Goal: Task Accomplishment & Management: Use online tool/utility

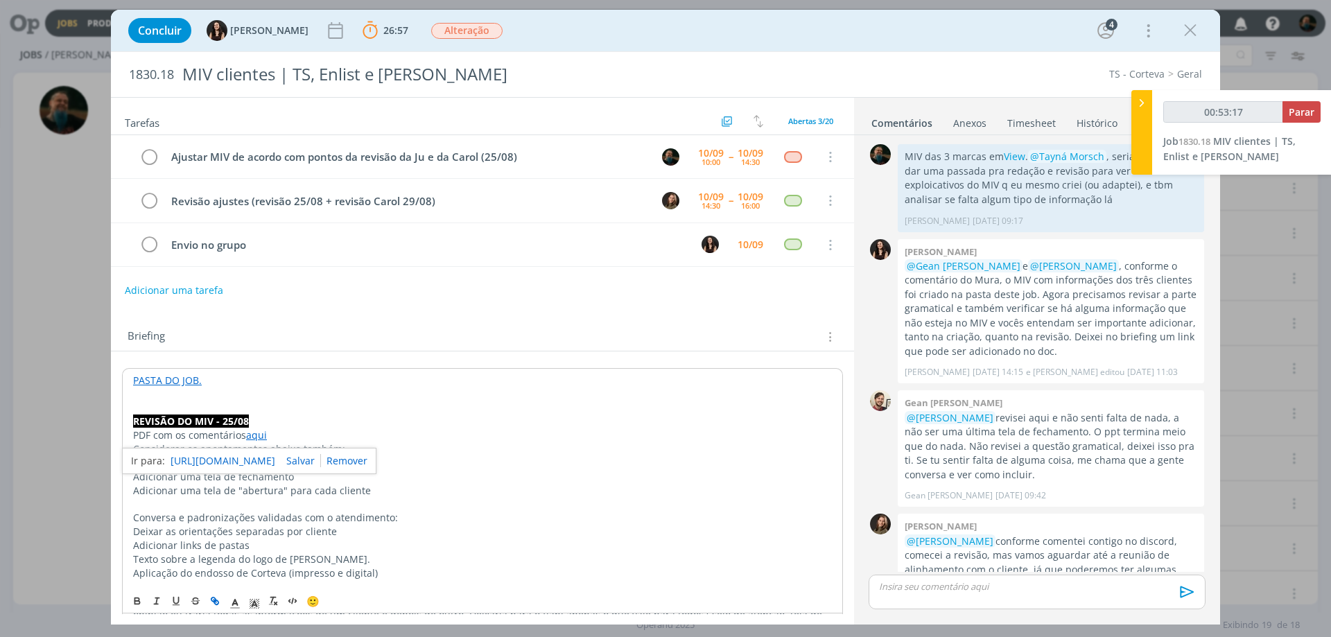
scroll to position [499, 0]
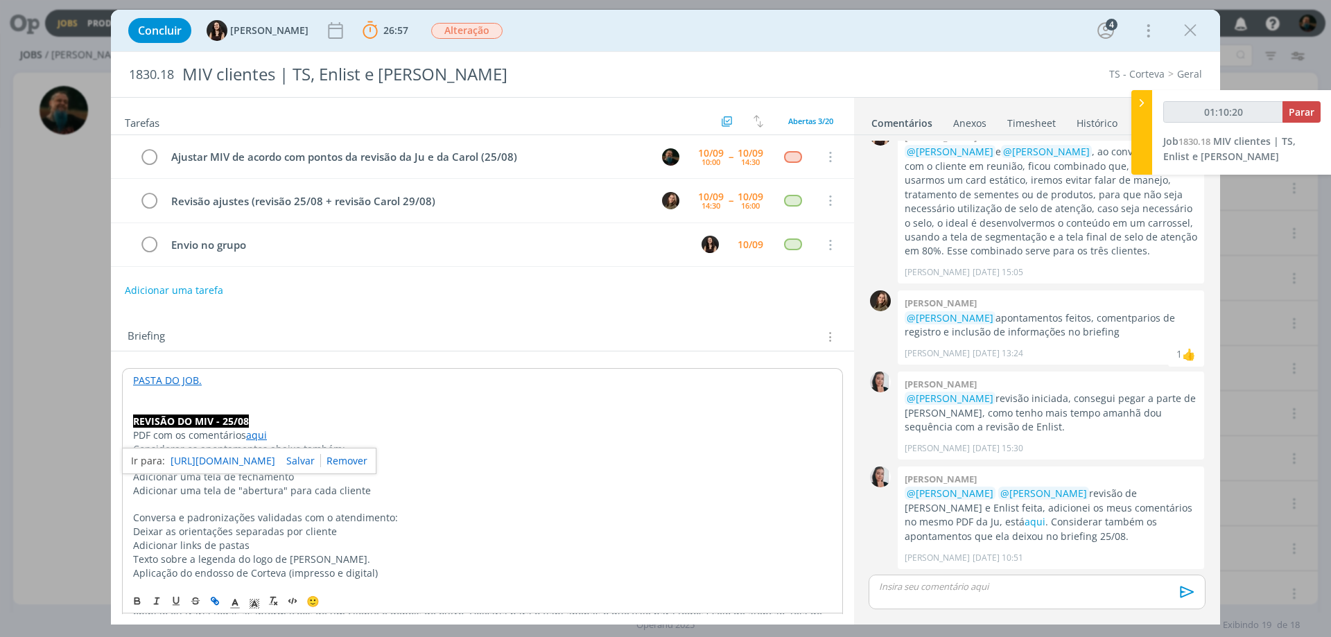
click at [521, 450] on p "Considerar os apontamentos abaixo também:" at bounding box center [482, 449] width 699 height 14
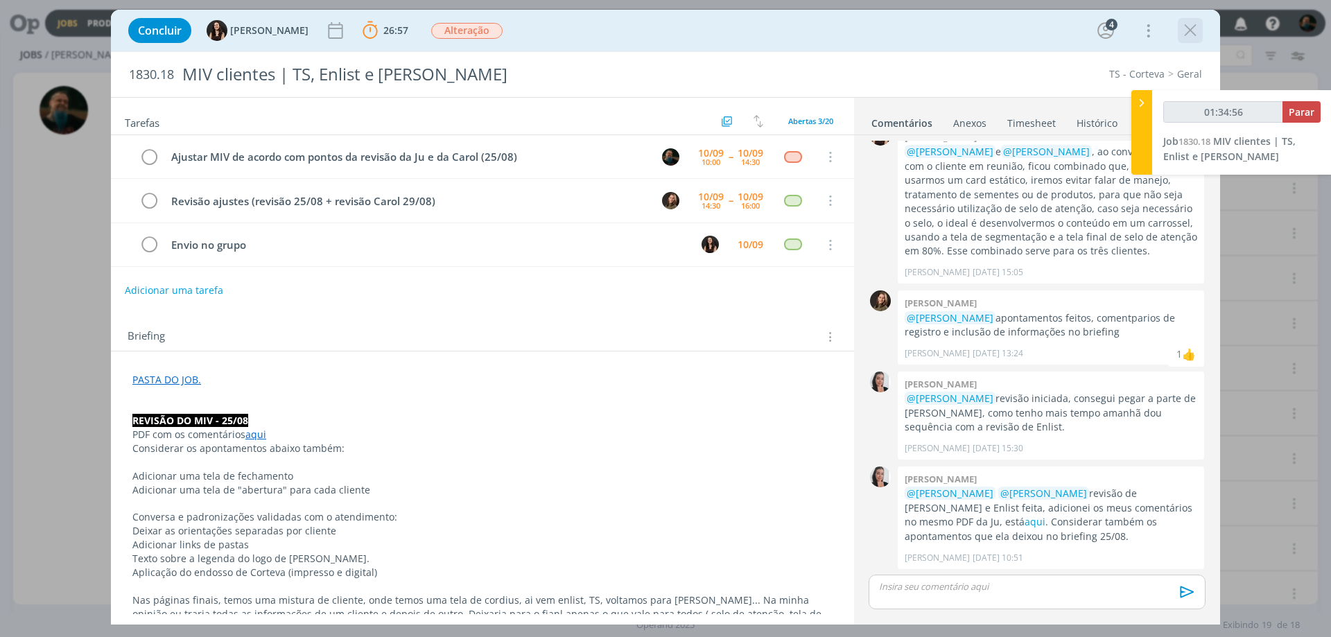
click at [1188, 30] on icon "dialog" at bounding box center [1190, 30] width 21 height 21
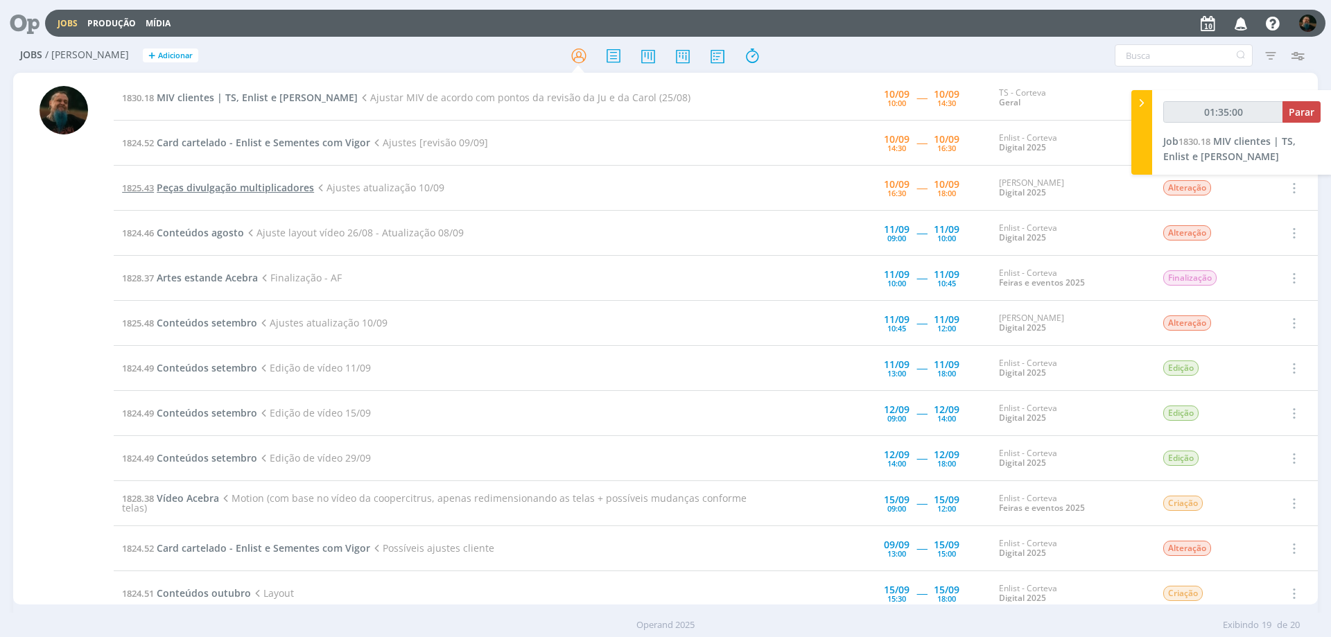
click at [283, 184] on span "Peças divulgação multiplicadores" at bounding box center [235, 187] width 157 height 13
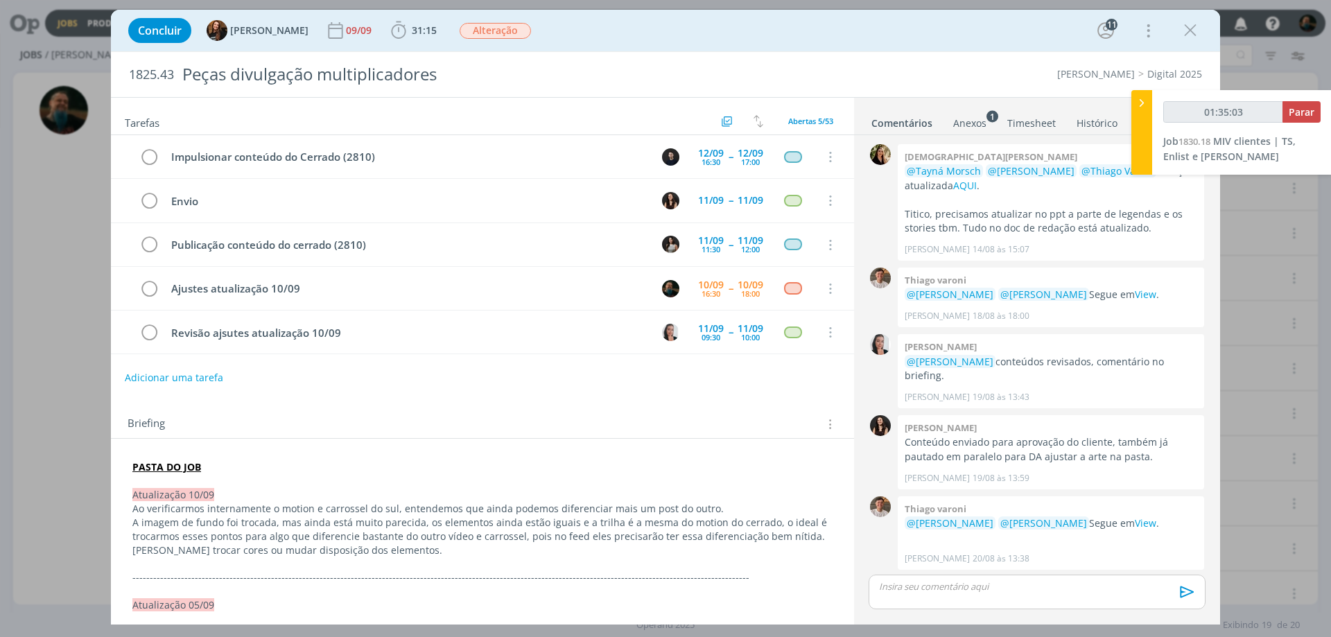
scroll to position [1086, 0]
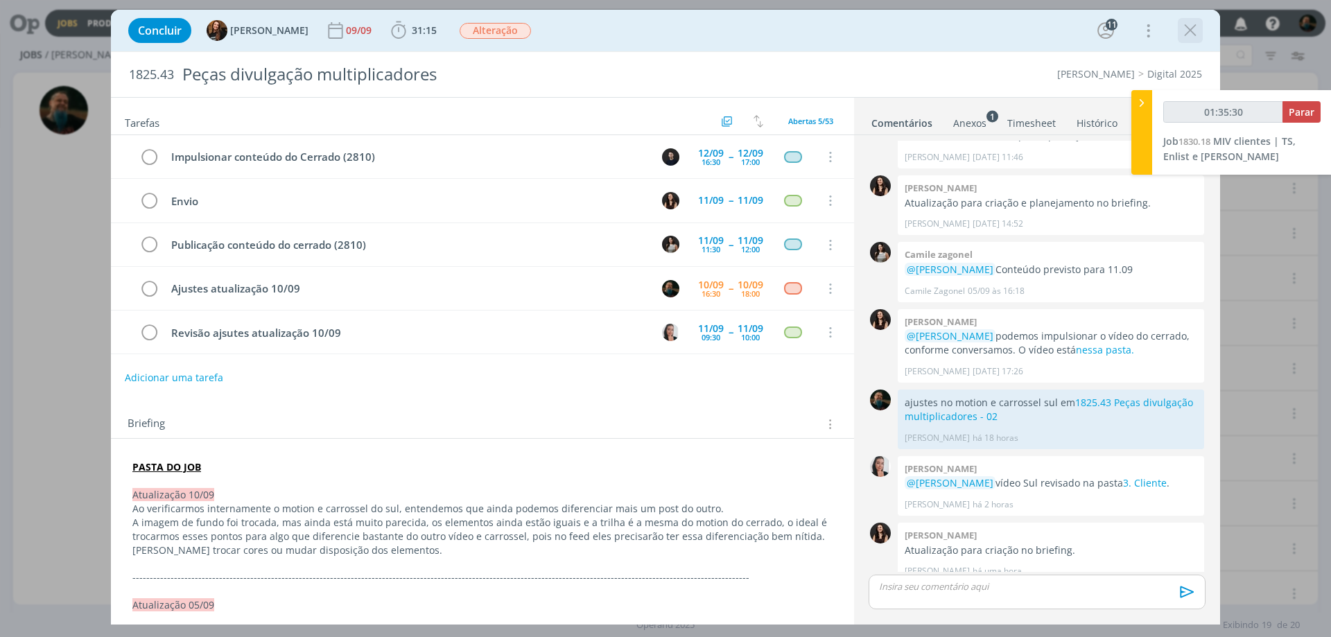
click at [1184, 34] on icon "dialog" at bounding box center [1190, 30] width 21 height 21
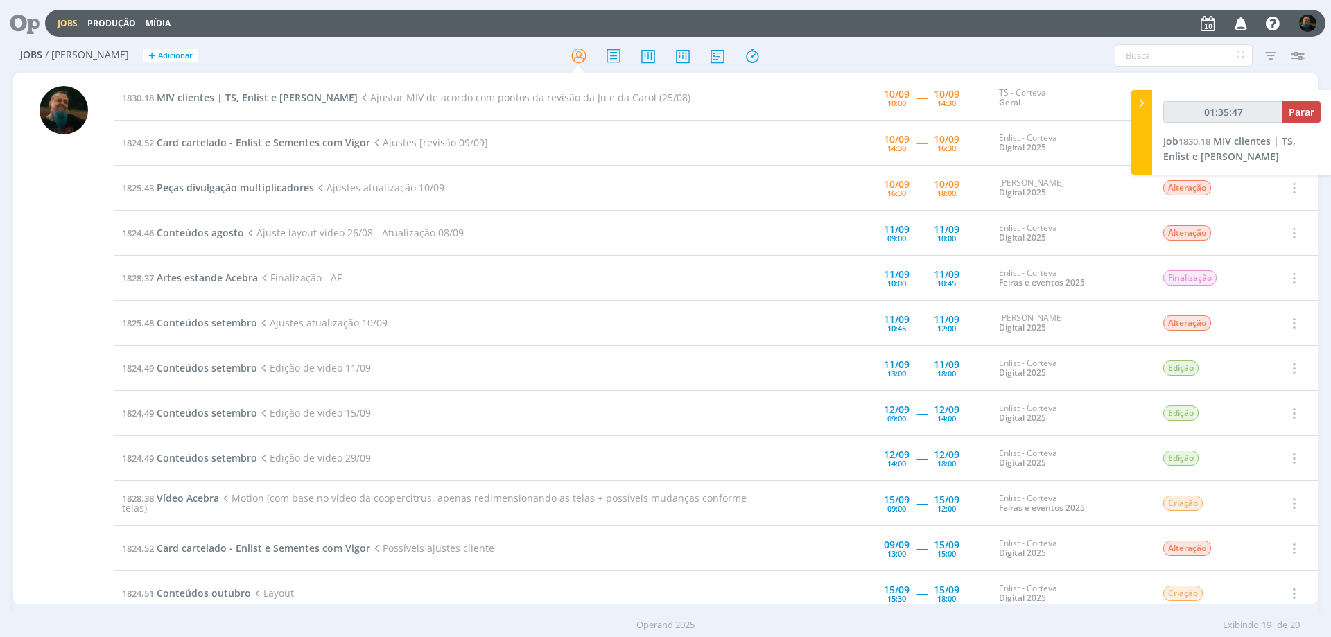
type input "01:35:48"
click at [1299, 116] on span "Parar" at bounding box center [1302, 111] width 26 height 13
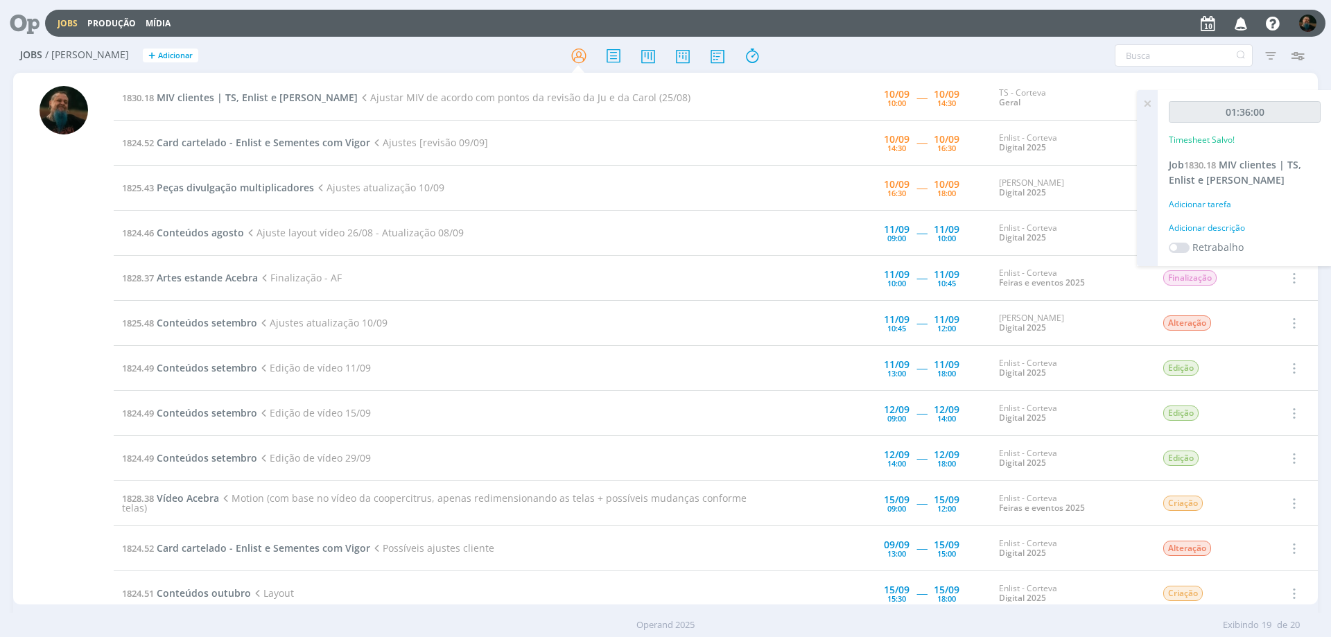
click at [1220, 224] on div "Adicionar descrição" at bounding box center [1245, 228] width 152 height 12
click at [1216, 256] on textarea at bounding box center [1245, 249] width 145 height 49
type textarea "ajustes da revisão"
click at [1290, 338] on span "Salvar" at bounding box center [1297, 340] width 28 height 13
